Goal: Task Accomplishment & Management: Manage account settings

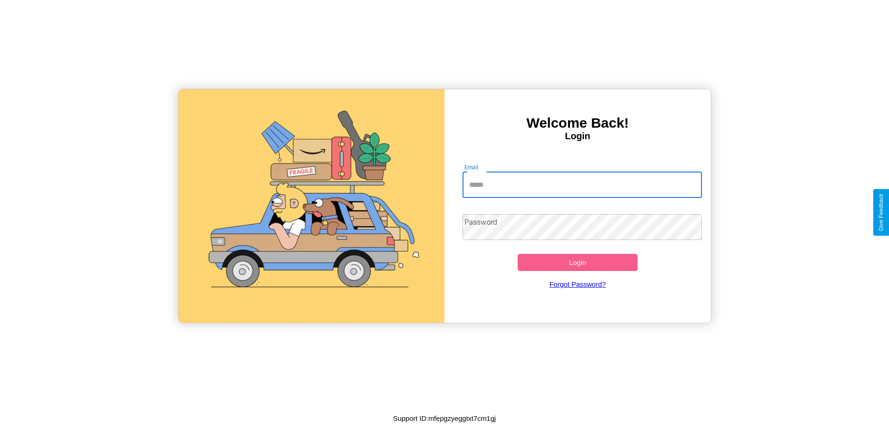
click at [582, 185] on input "Email" at bounding box center [582, 185] width 240 height 26
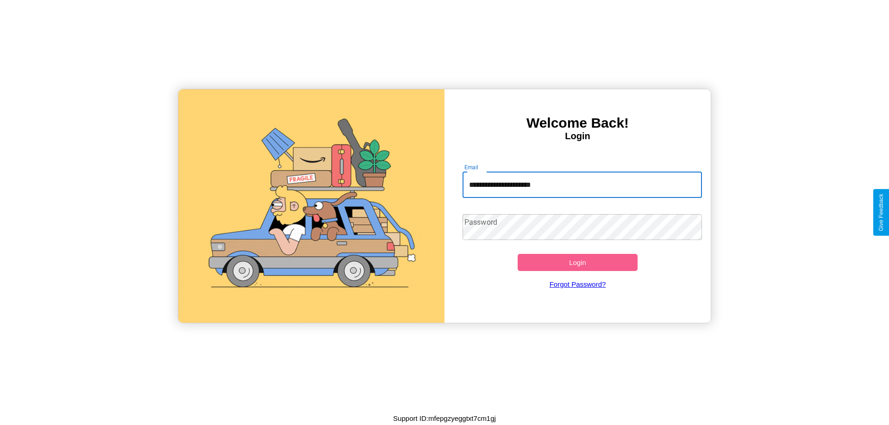
type input "**********"
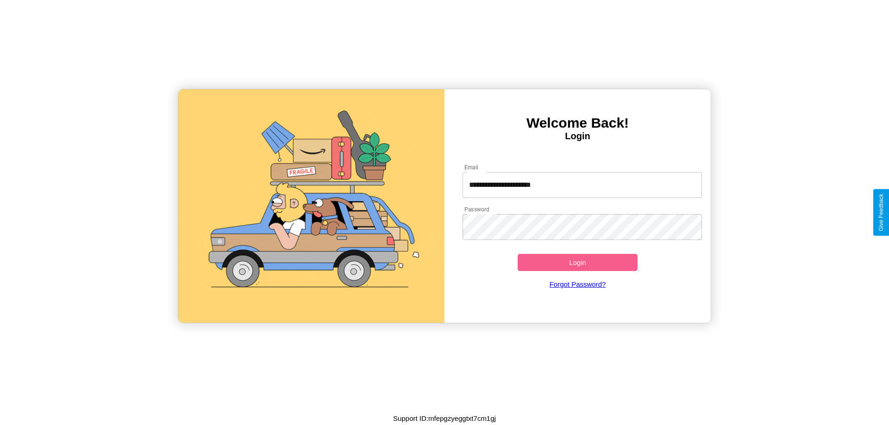
click at [577, 262] on button "Login" at bounding box center [578, 262] width 120 height 17
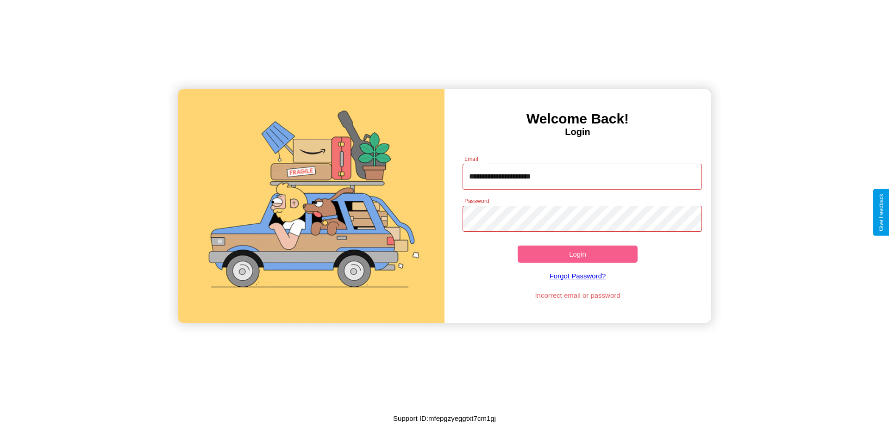
click at [577, 254] on button "Login" at bounding box center [578, 254] width 120 height 17
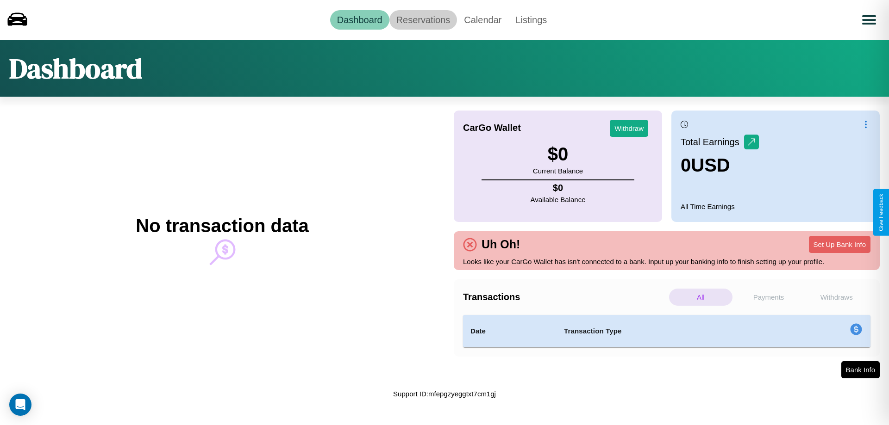
click at [423, 19] on link "Reservations" at bounding box center [423, 19] width 68 height 19
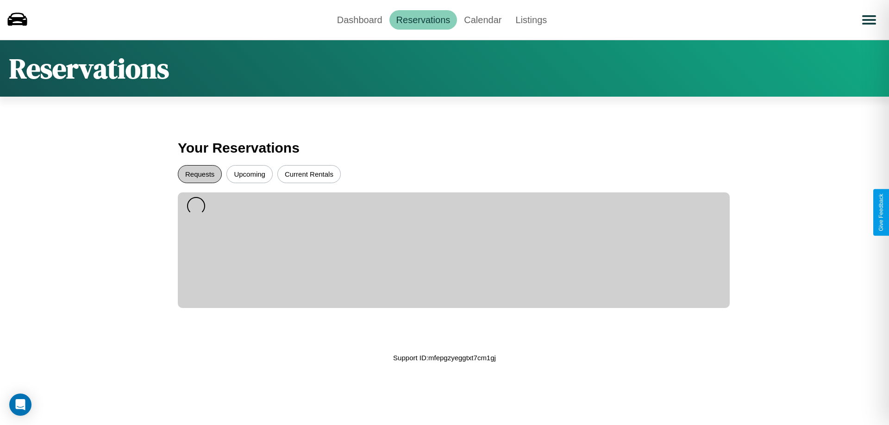
click at [200, 174] on button "Requests" at bounding box center [200, 174] width 44 height 18
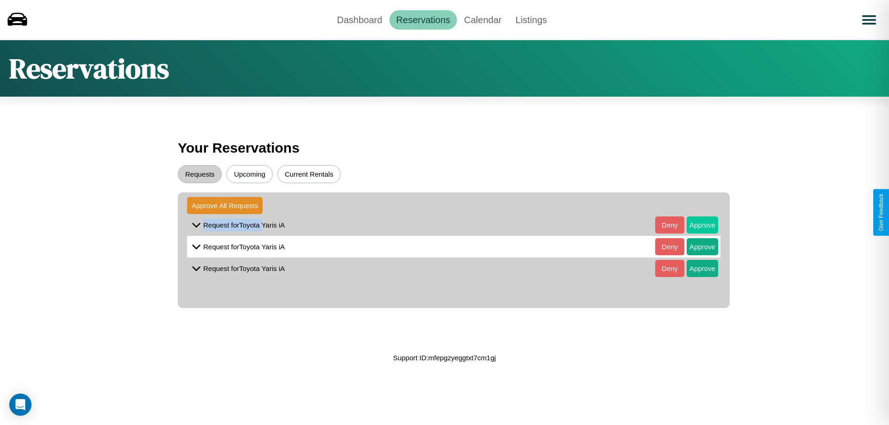
click at [695, 225] on button "Approve" at bounding box center [702, 225] width 31 height 17
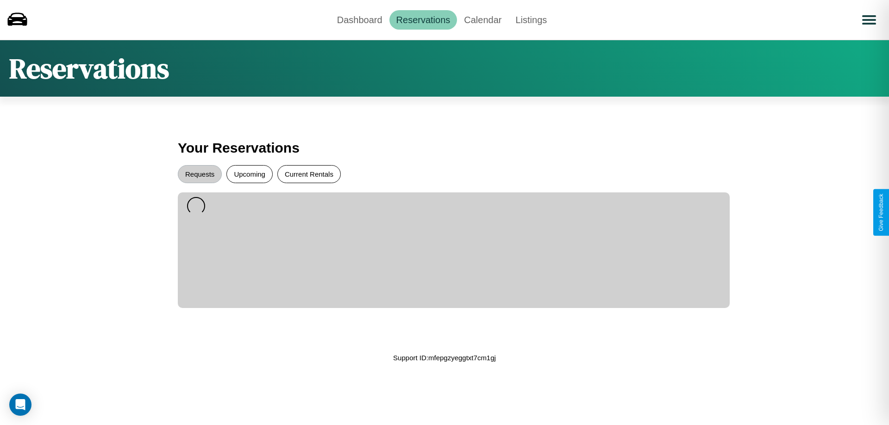
click at [309, 174] on button "Current Rentals" at bounding box center [308, 174] width 63 height 18
